Goal: Information Seeking & Learning: Find contact information

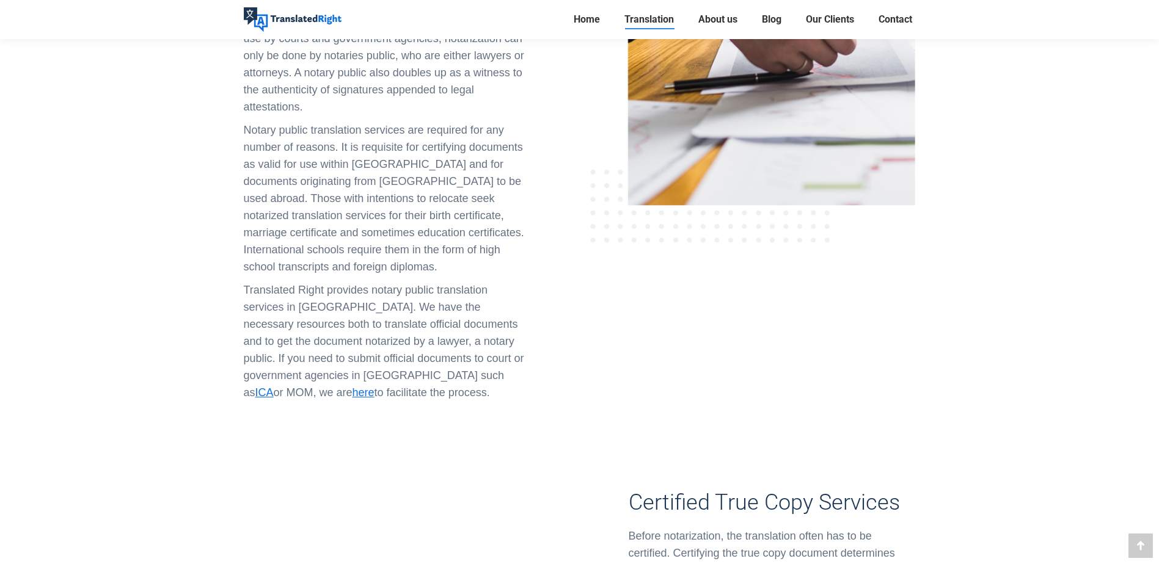
scroll to position [855, 0]
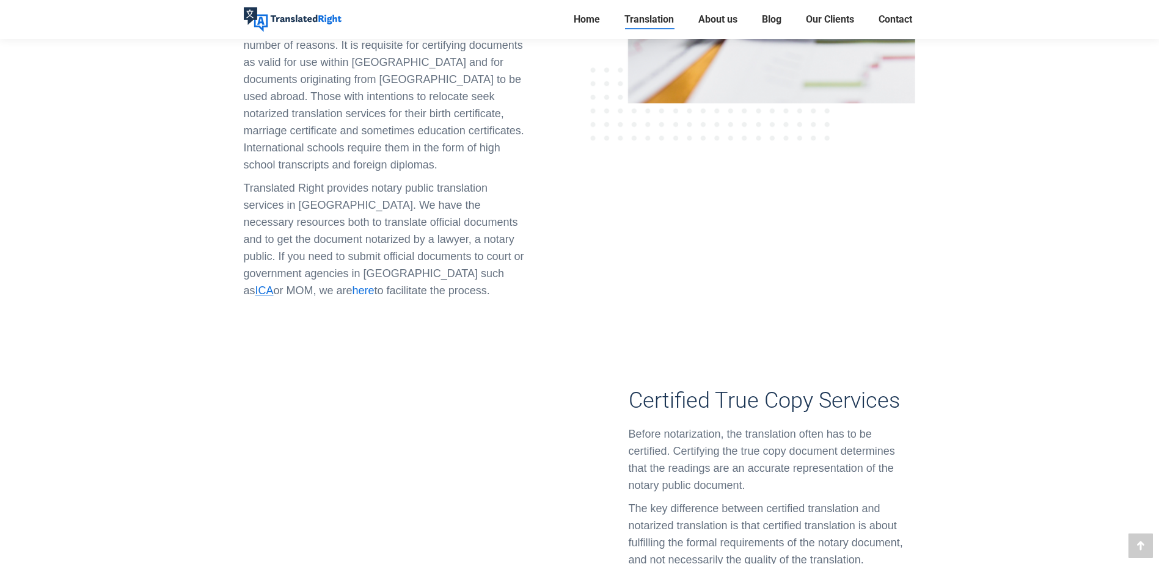
click at [374, 285] on span "here" at bounding box center [363, 291] width 22 height 12
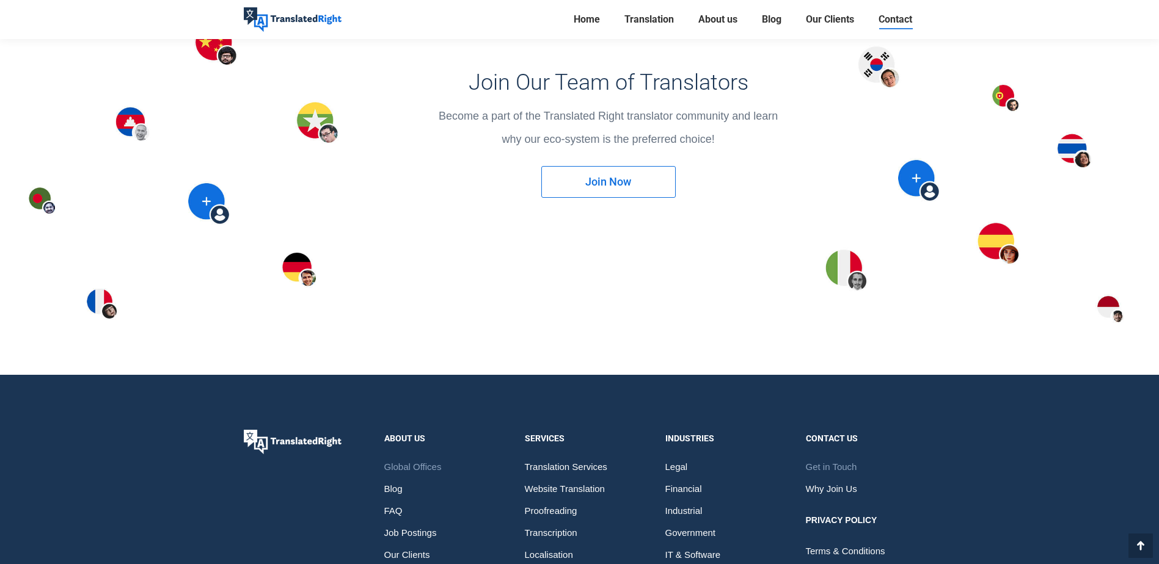
scroll to position [1710, 0]
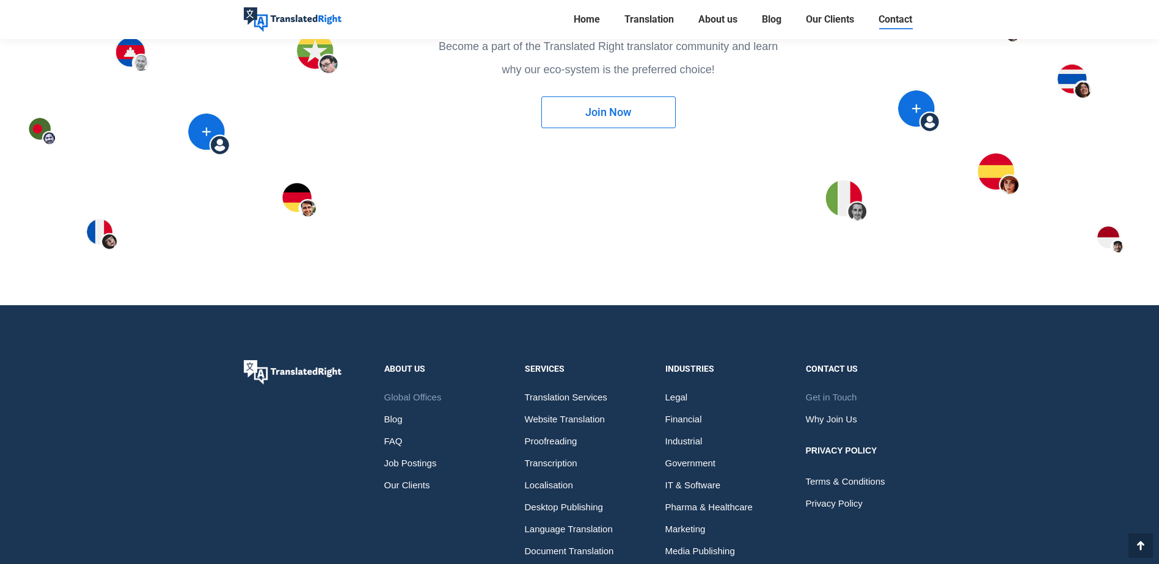
click at [853, 395] on span "Get in Touch" at bounding box center [831, 398] width 51 height 22
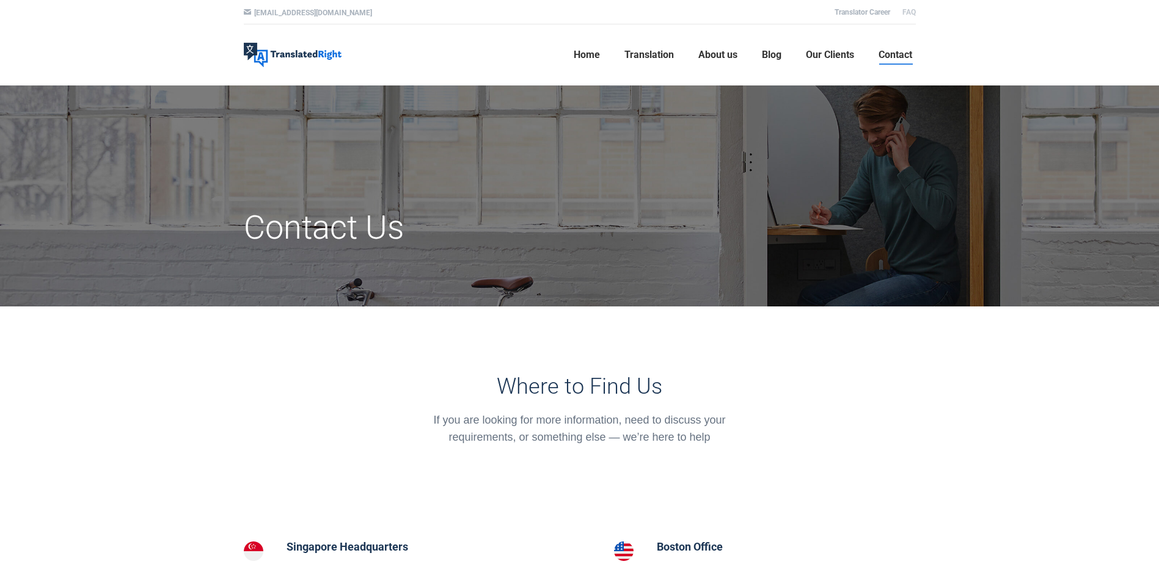
click at [905, 13] on link "FAQ" at bounding box center [908, 12] width 13 height 9
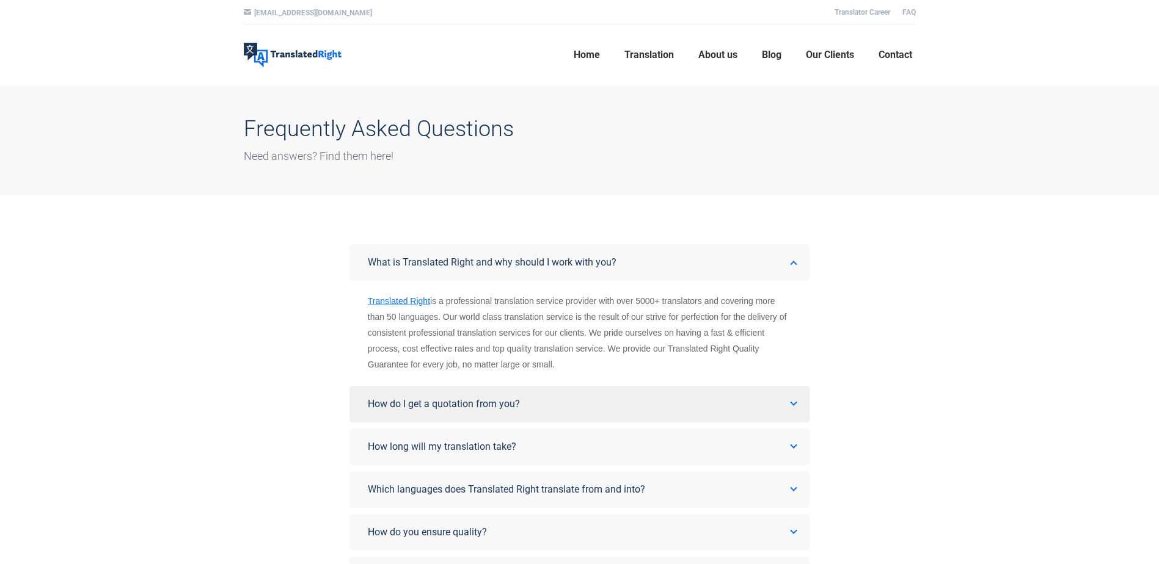
click at [599, 399] on link "How do I get a quotation from you?" at bounding box center [579, 404] width 460 height 37
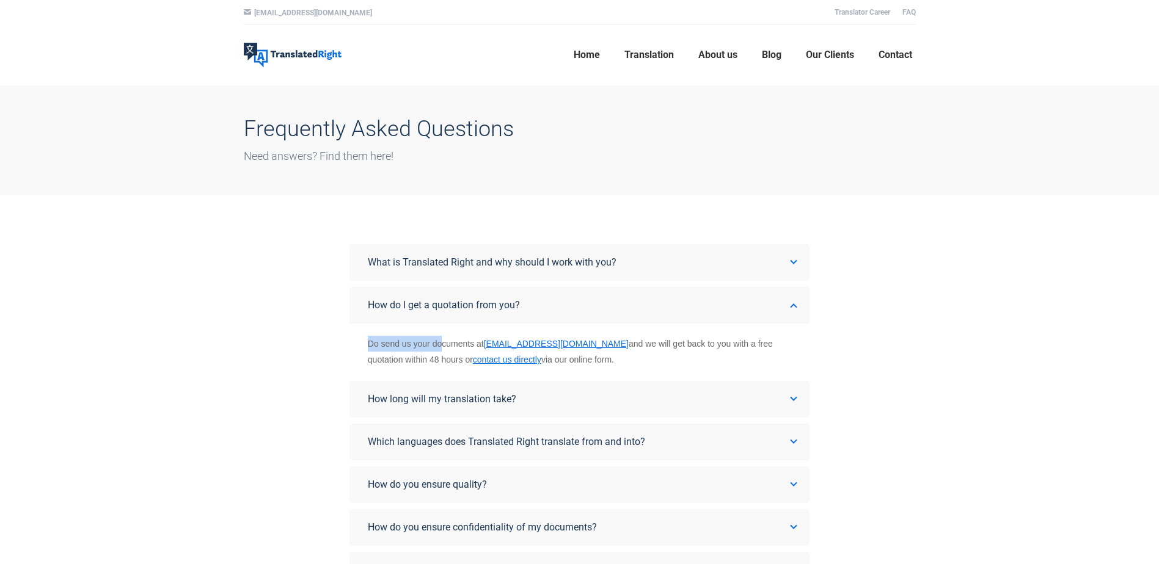
drag, startPoint x: 365, startPoint y: 341, endPoint x: 443, endPoint y: 341, distance: 77.6
click at [443, 341] on div "Do send us your documents at [EMAIL_ADDRESS][DOMAIN_NAME] and we will get back …" at bounding box center [579, 352] width 460 height 45
drag, startPoint x: 443, startPoint y: 341, endPoint x: 451, endPoint y: 343, distance: 8.7
click at [451, 343] on div "Do send us your documents at [EMAIL_ADDRESS][DOMAIN_NAME] and we will get back …" at bounding box center [579, 352] width 423 height 32
click at [466, 276] on link "What is Translated Right and why should I work with you?" at bounding box center [579, 262] width 460 height 37
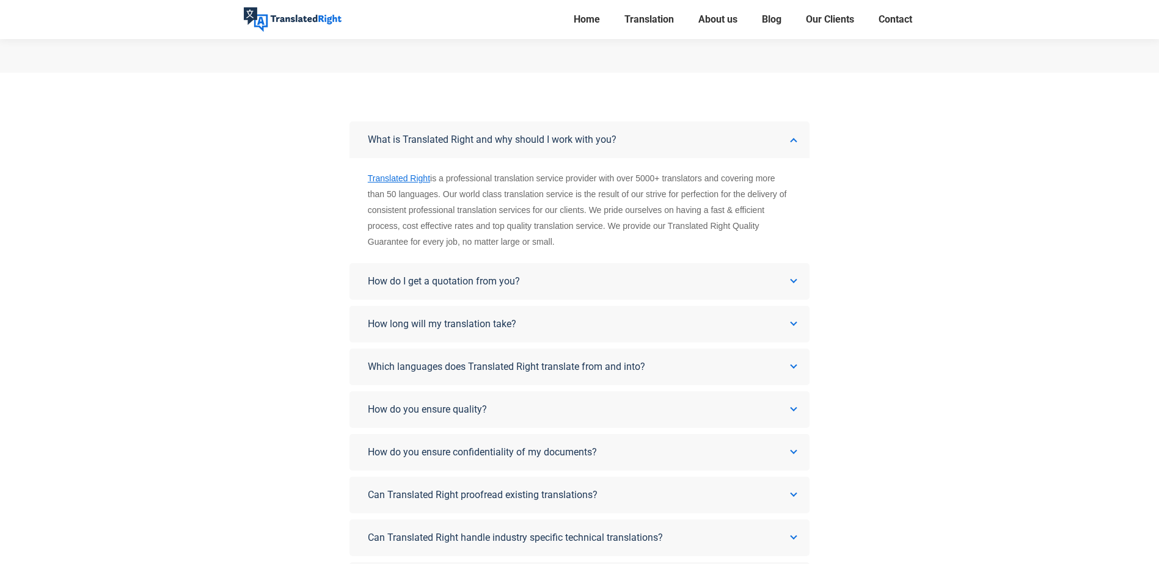
scroll to position [142, 0]
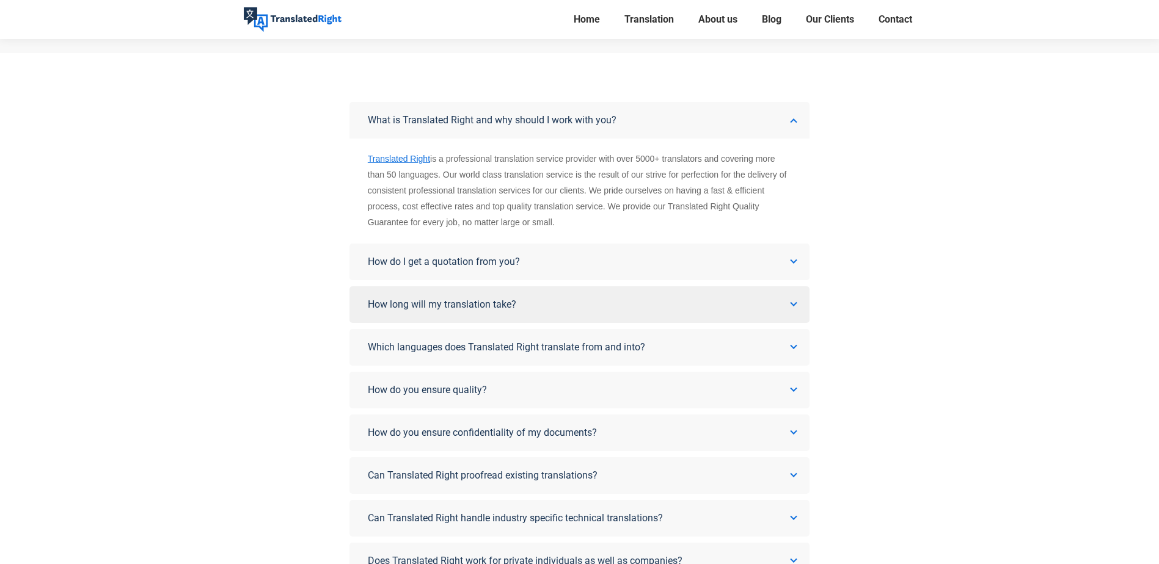
click at [373, 296] on link "How long will my translation take?" at bounding box center [579, 304] width 460 height 37
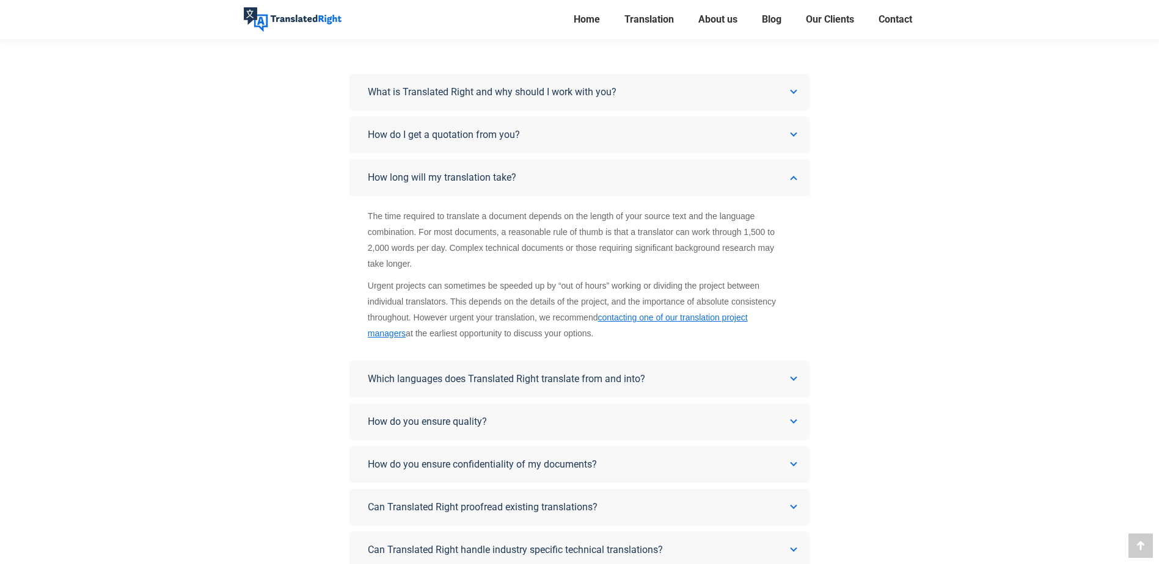
scroll to position [142, 0]
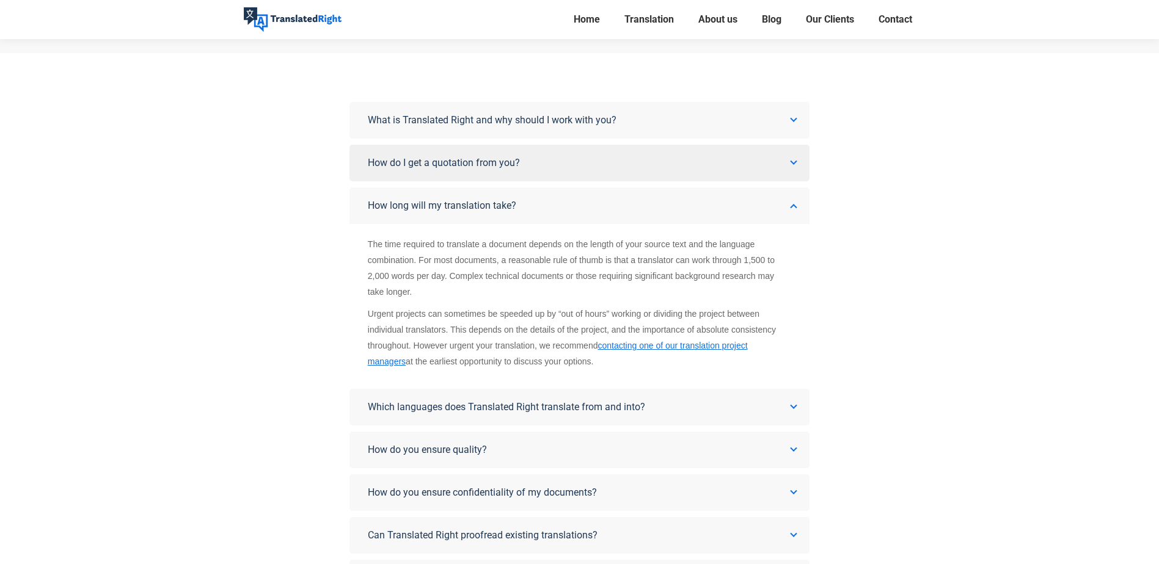
click at [376, 178] on link "How do I get a quotation from you?" at bounding box center [579, 163] width 460 height 37
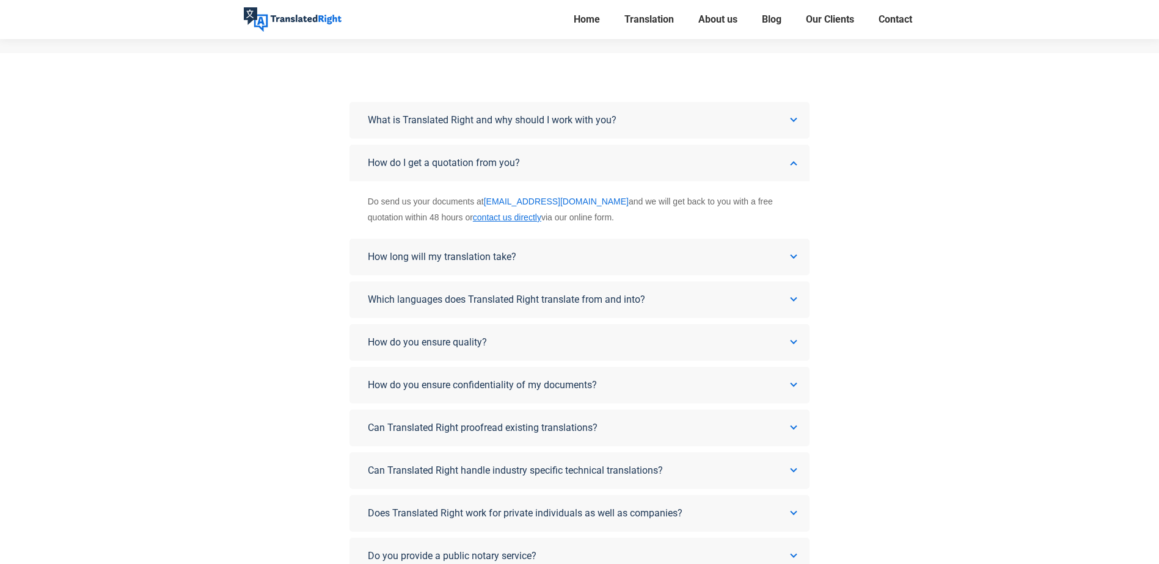
click at [533, 201] on link "[EMAIL_ADDRESS][DOMAIN_NAME]" at bounding box center [556, 202] width 145 height 10
drag, startPoint x: 587, startPoint y: 202, endPoint x: 554, endPoint y: 200, distance: 33.0
click at [554, 200] on div "Do send us your documents at [EMAIL_ADDRESS][DOMAIN_NAME] and we will get back …" at bounding box center [579, 210] width 423 height 32
drag, startPoint x: 554, startPoint y: 200, endPoint x: 597, endPoint y: 221, distance: 47.5
click at [597, 221] on div "Do send us your documents at [EMAIL_ADDRESS][DOMAIN_NAME] and we will get back …" at bounding box center [579, 210] width 423 height 32
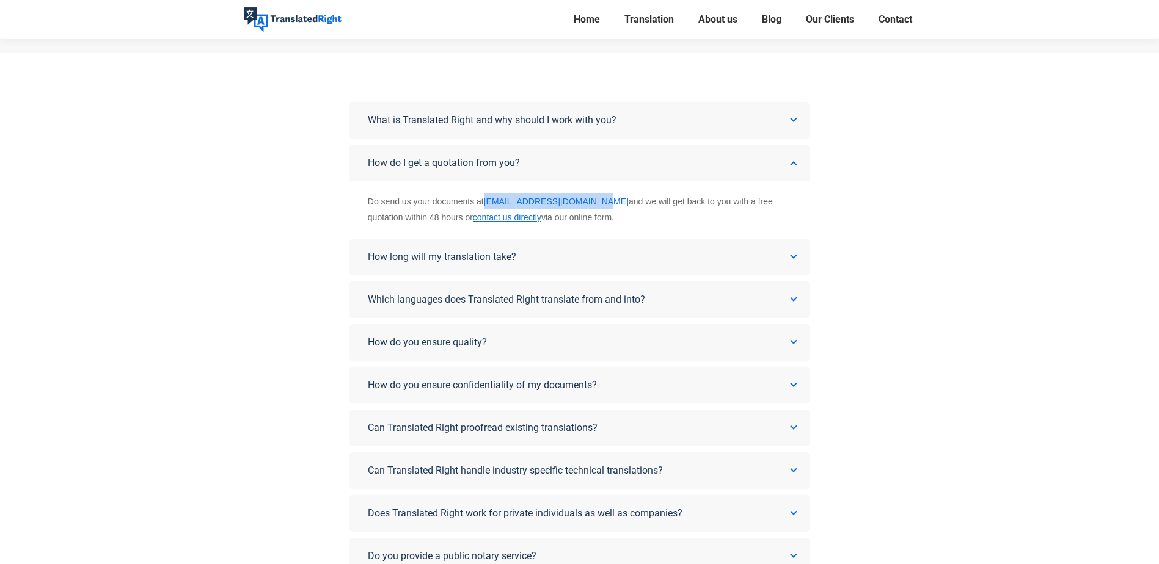
drag, startPoint x: 586, startPoint y: 202, endPoint x: 486, endPoint y: 203, distance: 100.8
click at [486, 203] on div "Do send us your documents at [EMAIL_ADDRESS][DOMAIN_NAME] and we will get back …" at bounding box center [579, 210] width 423 height 32
copy link "[EMAIL_ADDRESS][DOMAIN_NAME]"
click at [249, 123] on div "What is Translated Right and why should I work with you? Translated Right is a …" at bounding box center [580, 366] width 690 height 529
click at [462, 380] on span "How do you ensure confidentiality of my documents?" at bounding box center [482, 385] width 229 height 12
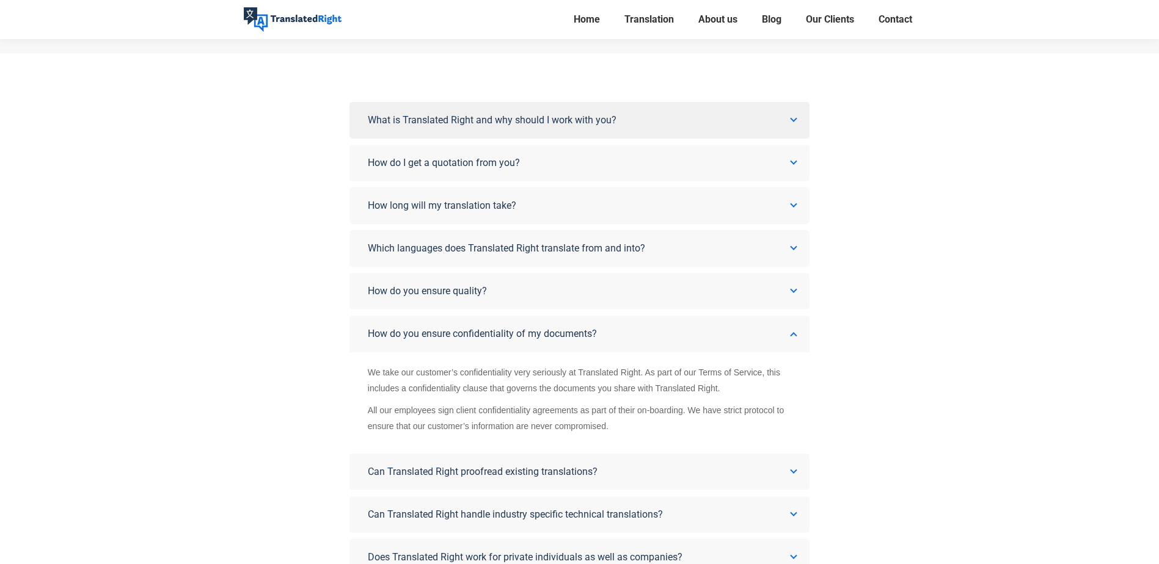
click at [546, 128] on link "What is Translated Right and why should I work with you?" at bounding box center [579, 120] width 460 height 37
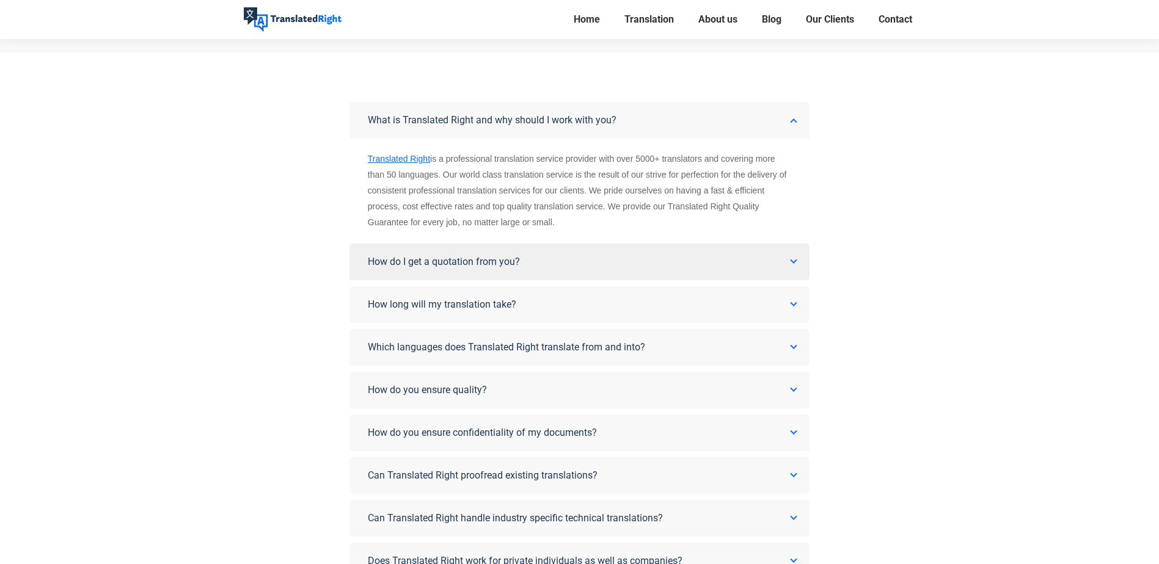
click at [411, 254] on link "How do I get a quotation from you?" at bounding box center [579, 262] width 460 height 37
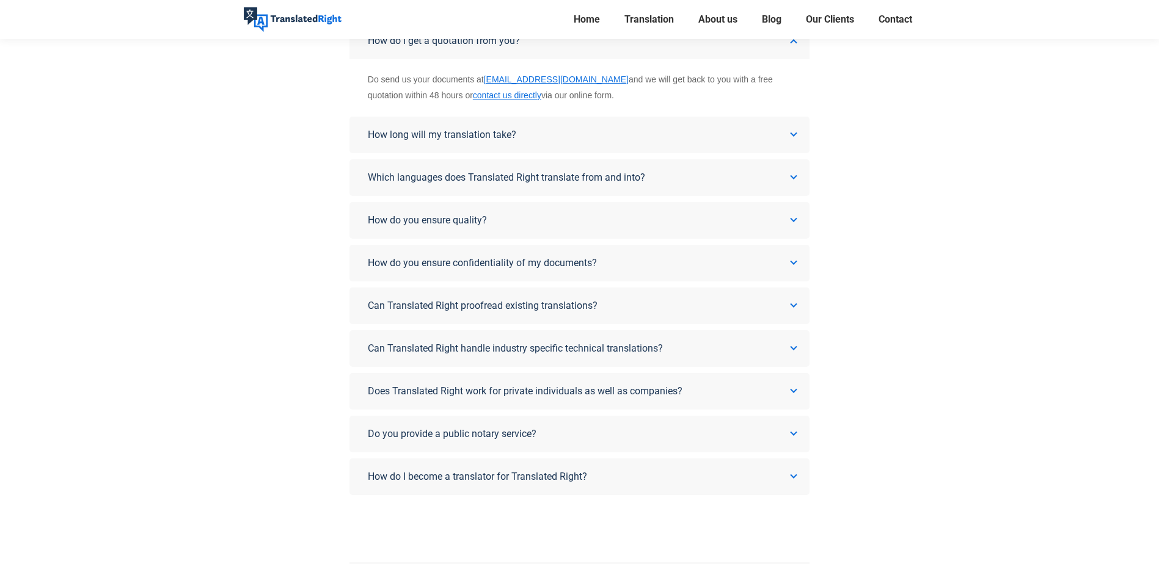
scroll to position [285, 0]
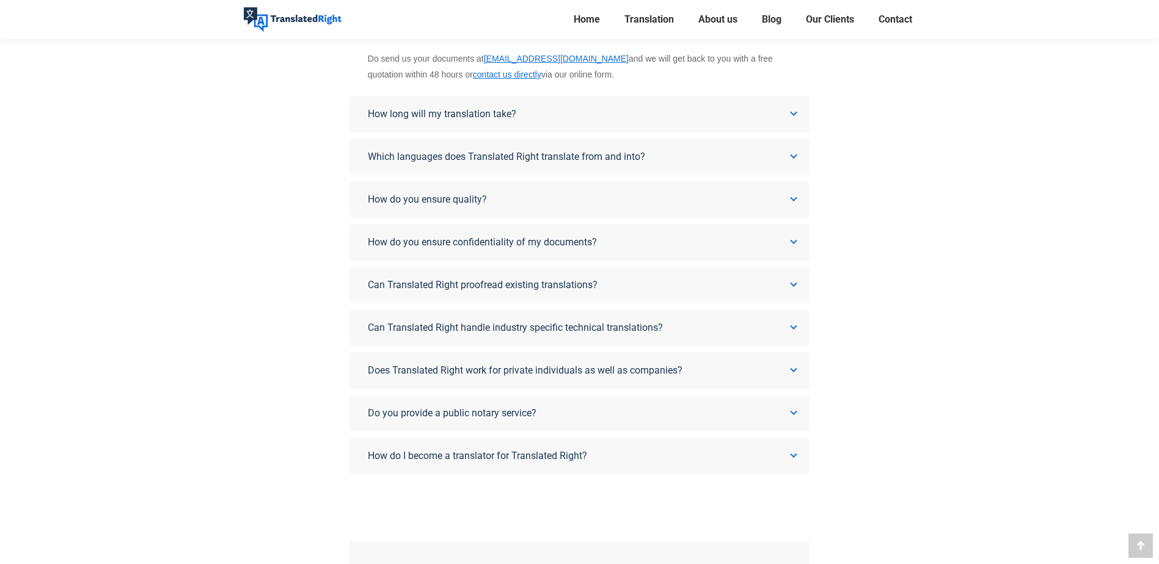
drag, startPoint x: 395, startPoint y: 443, endPoint x: 341, endPoint y: 433, distance: 54.6
click at [395, 443] on link "How do I become a translator for Translated Right?" at bounding box center [579, 456] width 460 height 37
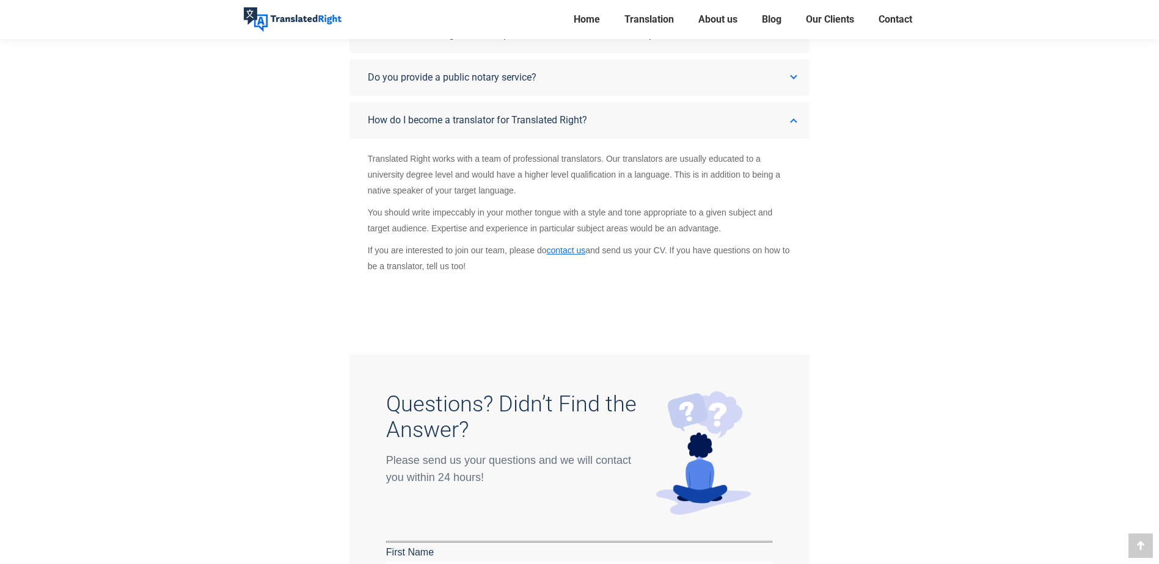
scroll to position [142, 0]
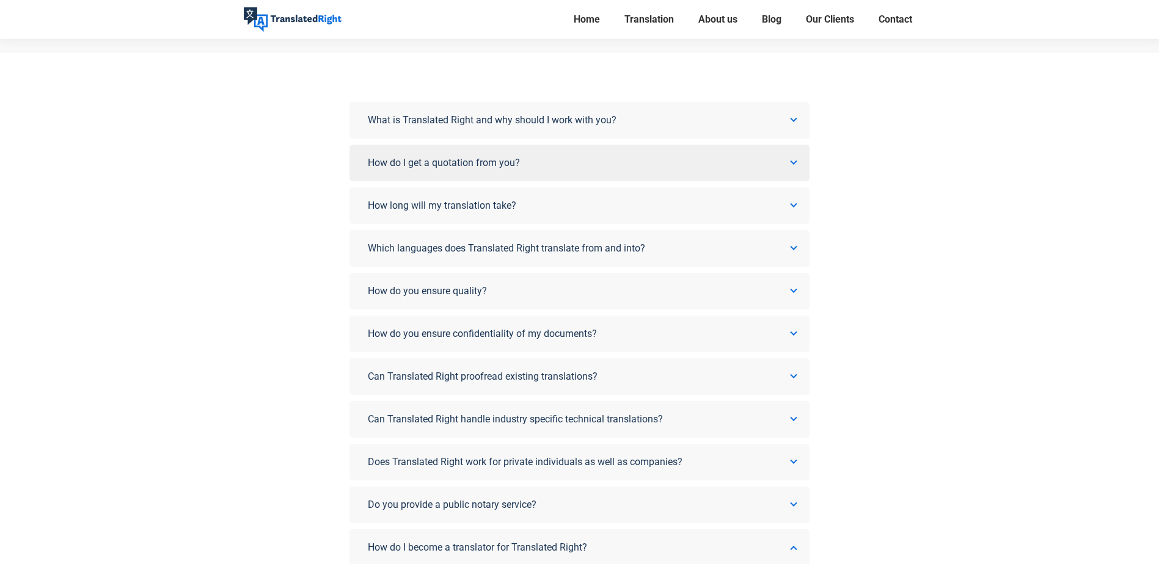
click at [449, 165] on span "How do I get a quotation from you?" at bounding box center [444, 163] width 152 height 12
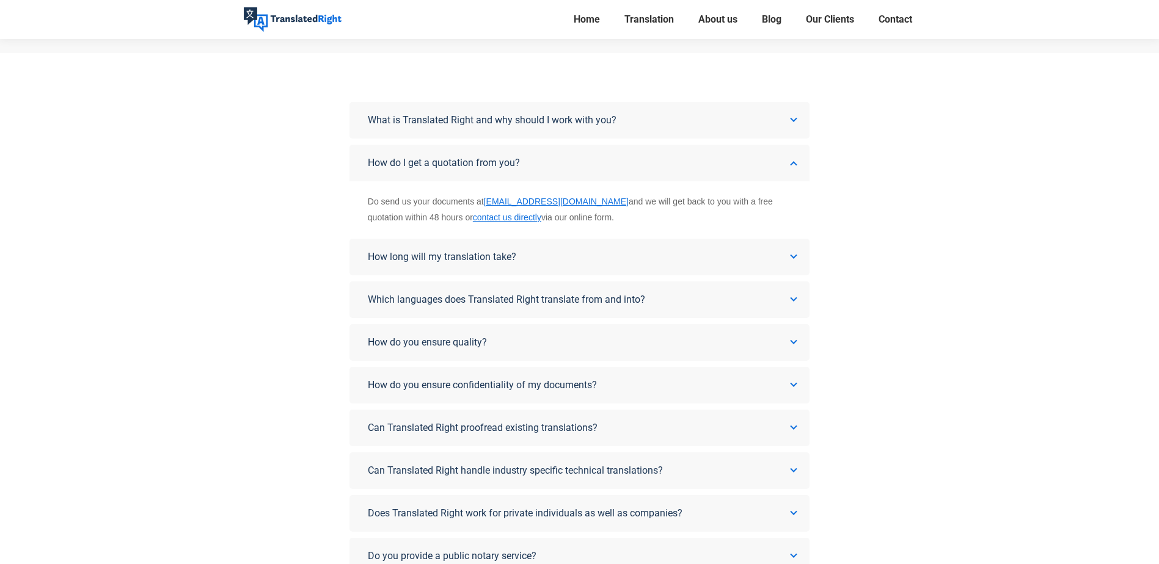
drag, startPoint x: 369, startPoint y: 204, endPoint x: 627, endPoint y: 225, distance: 259.2
click at [627, 225] on div "Do send us your documents at [EMAIL_ADDRESS][DOMAIN_NAME] and we will get back …" at bounding box center [579, 210] width 423 height 32
copy div "Do send us your documents at [EMAIL_ADDRESS][DOMAIN_NAME] and we will get back …"
